Goal: Task Accomplishment & Management: Complete application form

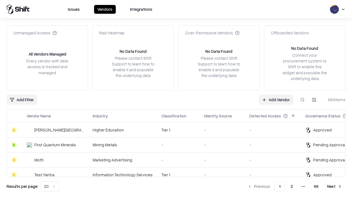
click at [276, 100] on link "Add Vendor" at bounding box center [276, 100] width 34 height 10
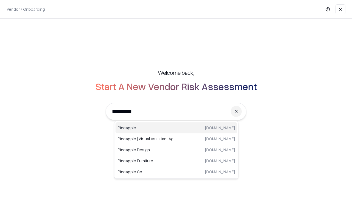
click at [176, 128] on div "Pineapple [DOMAIN_NAME]" at bounding box center [176, 127] width 122 height 11
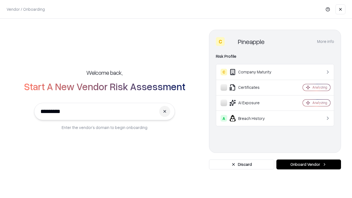
type input "*********"
click at [308, 164] on button "Onboard Vendor" at bounding box center [308, 164] width 65 height 10
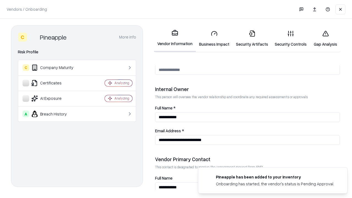
scroll to position [285, 0]
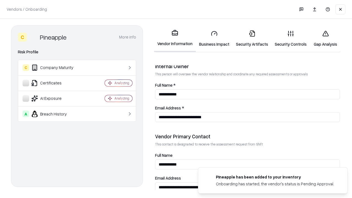
click at [252, 38] on link "Security Artifacts" at bounding box center [252, 39] width 39 height 26
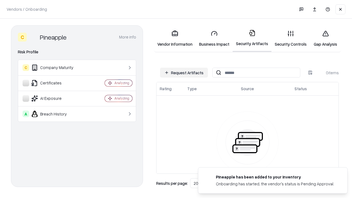
click at [184, 73] on button "Request Artifacts" at bounding box center [184, 73] width 48 height 10
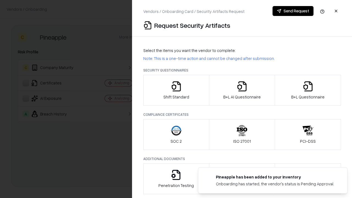
click at [308, 90] on icon "button" at bounding box center [307, 86] width 11 height 11
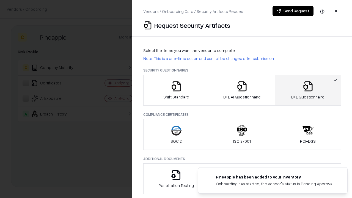
click at [242, 90] on icon "button" at bounding box center [241, 86] width 11 height 11
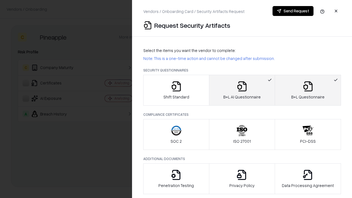
click at [293, 11] on button "Send Request" at bounding box center [292, 11] width 41 height 10
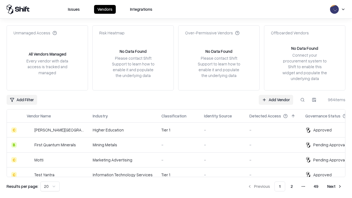
click at [276, 100] on link "Add Vendor" at bounding box center [276, 100] width 34 height 10
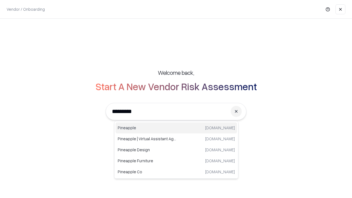
click at [176, 128] on div "Pineapple [DOMAIN_NAME]" at bounding box center [176, 127] width 122 height 11
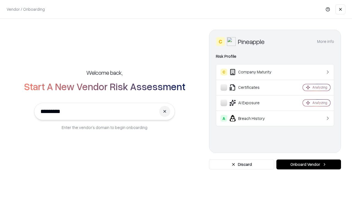
type input "*********"
click at [308, 164] on button "Onboard Vendor" at bounding box center [308, 164] width 65 height 10
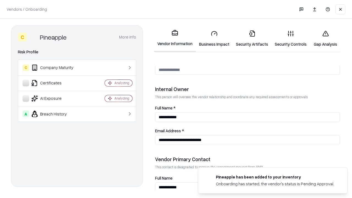
scroll to position [285, 0]
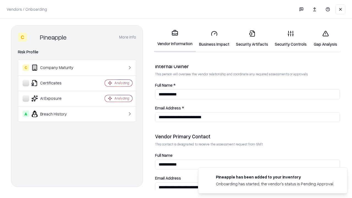
click at [325, 38] on link "Gap Analysis" at bounding box center [325, 39] width 31 height 26
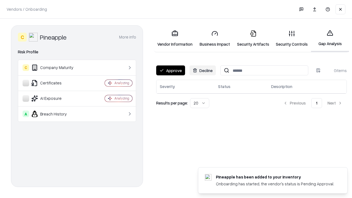
click at [170, 70] on button "Approve" at bounding box center [170, 70] width 29 height 10
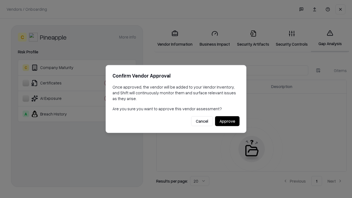
click at [227, 121] on button "Approve" at bounding box center [227, 121] width 24 height 10
